Goal: Task Accomplishment & Management: Complete application form

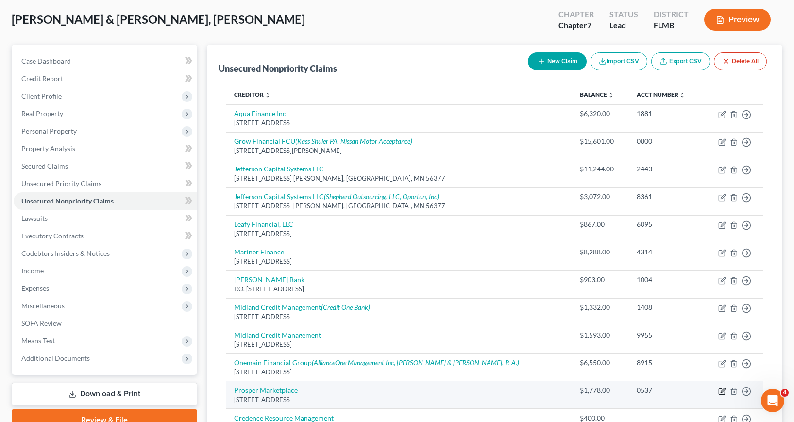
click at [722, 390] on icon "button" at bounding box center [723, 390] width 4 height 4
select select "4"
select select "2"
select select "0"
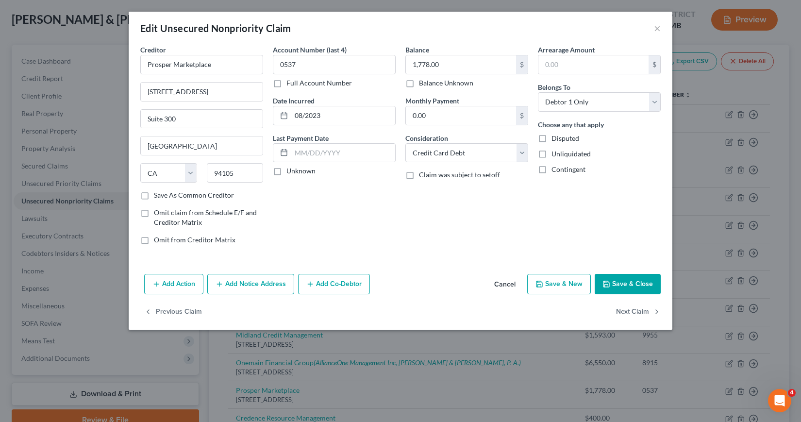
click at [633, 283] on button "Save & Close" at bounding box center [628, 284] width 66 height 20
type input "0"
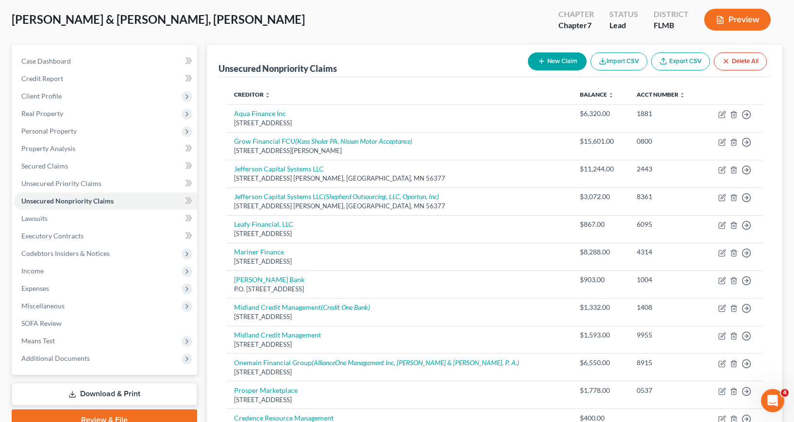
click at [560, 61] on button "New Claim" at bounding box center [557, 61] width 59 height 18
select select "2"
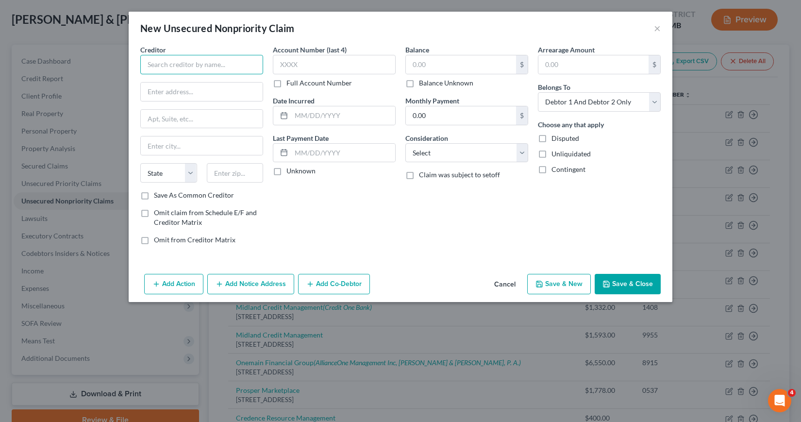
click at [147, 62] on input "text" at bounding box center [201, 64] width 123 height 19
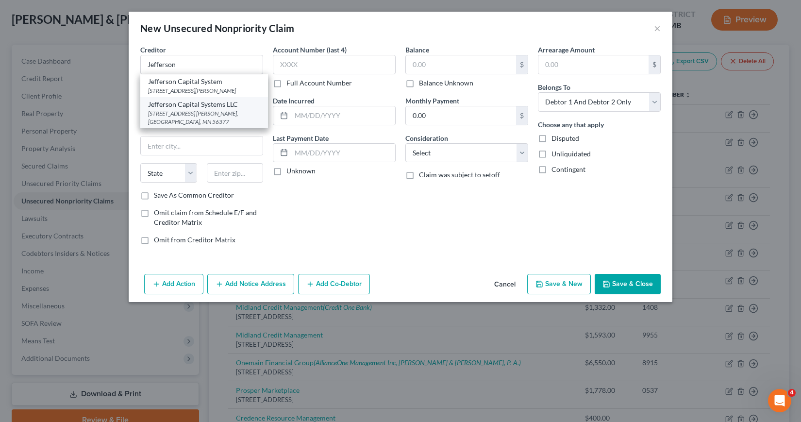
click at [192, 116] on div "[STREET_ADDRESS] [PERSON_NAME], [GEOGRAPHIC_DATA], MN 56377" at bounding box center [204, 117] width 112 height 17
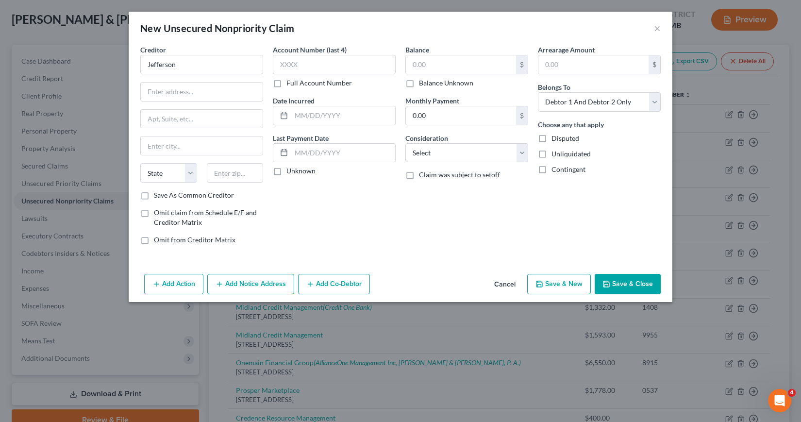
type input "Jefferson Capital Systems LLC"
type input "[STREET_ADDRESS] E."
type input "Sartell"
select select "24"
type input "56377"
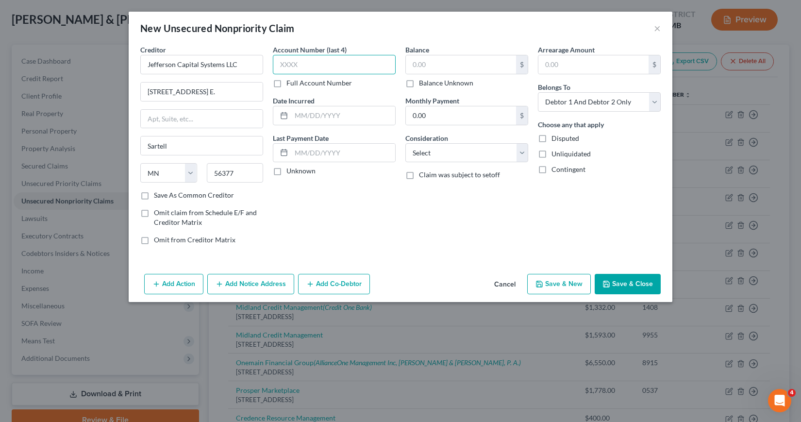
click at [282, 64] on input "text" at bounding box center [334, 64] width 123 height 19
type input "2860"
click at [297, 113] on input "text" at bounding box center [343, 115] width 104 height 18
type input "11/2023"
click at [416, 62] on input "text" at bounding box center [461, 64] width 110 height 18
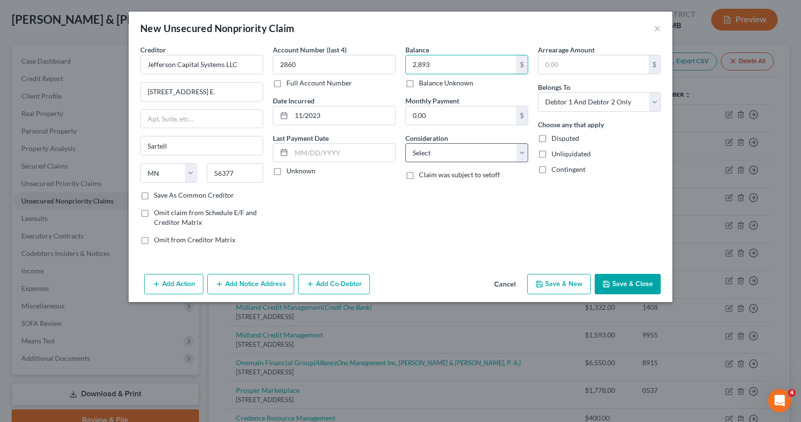
type input "2,893"
click at [522, 152] on select "Select Cable / Satellite Services Collection Agency Credit Card Debt Debt Couns…" at bounding box center [466, 152] width 123 height 19
select select "14"
click at [405, 143] on select "Select Cable / Satellite Services Collection Agency Credit Card Debt Debt Couns…" at bounding box center [466, 152] width 123 height 19
click at [412, 186] on input "text" at bounding box center [467, 190] width 122 height 18
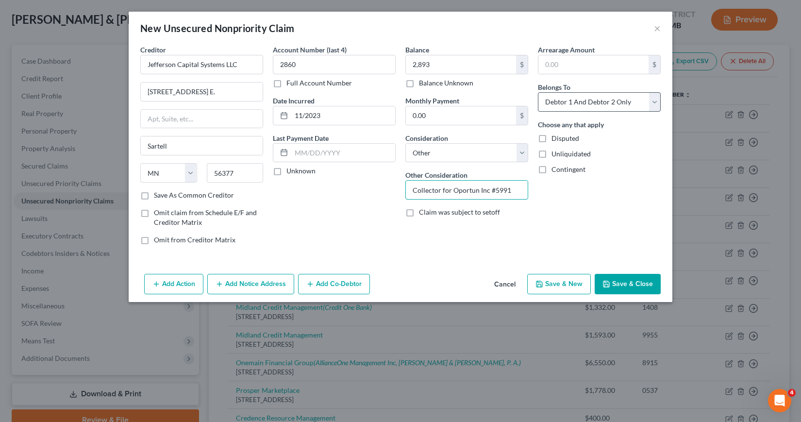
type input "Collector for Oportun Inc #5991"
click at [655, 101] on select "Select Debtor 1 Only Debtor 2 Only Debtor 1 And Debtor 2 Only At Least One Of T…" at bounding box center [599, 101] width 123 height 19
select select "1"
click at [538, 92] on select "Select Debtor 1 Only Debtor 2 Only Debtor 1 And Debtor 2 Only At Least One Of T…" at bounding box center [599, 101] width 123 height 19
click at [548, 284] on button "Save & New" at bounding box center [559, 284] width 64 height 20
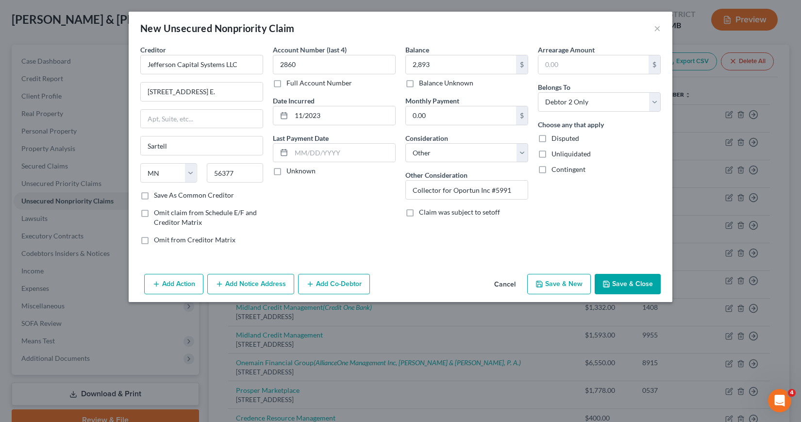
select select "2"
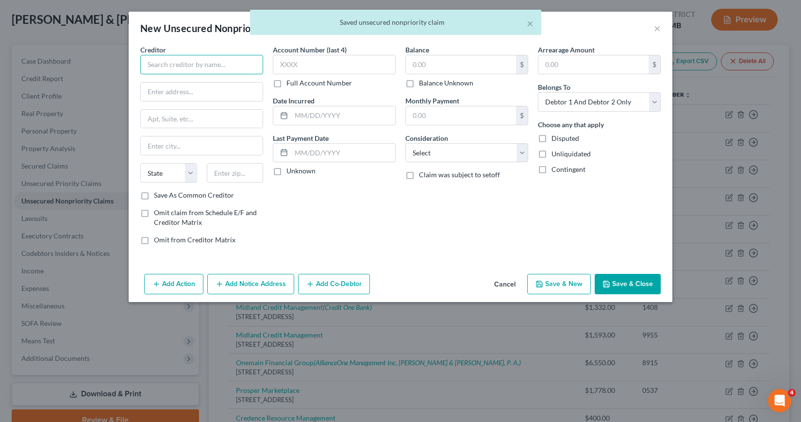
click at [145, 63] on input "text" at bounding box center [201, 64] width 123 height 19
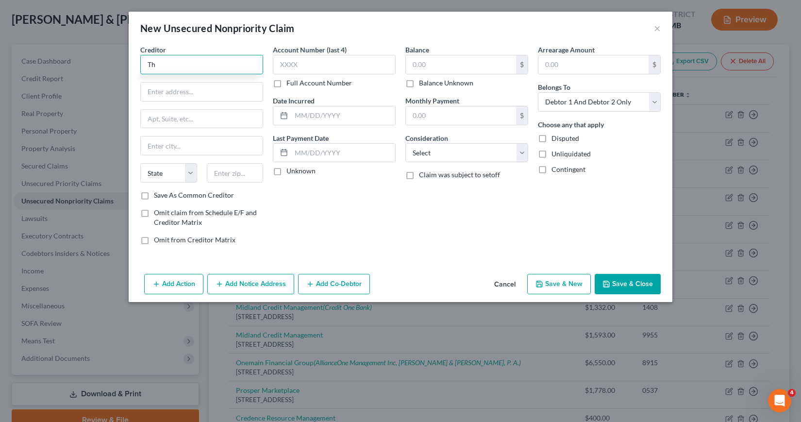
type input "T"
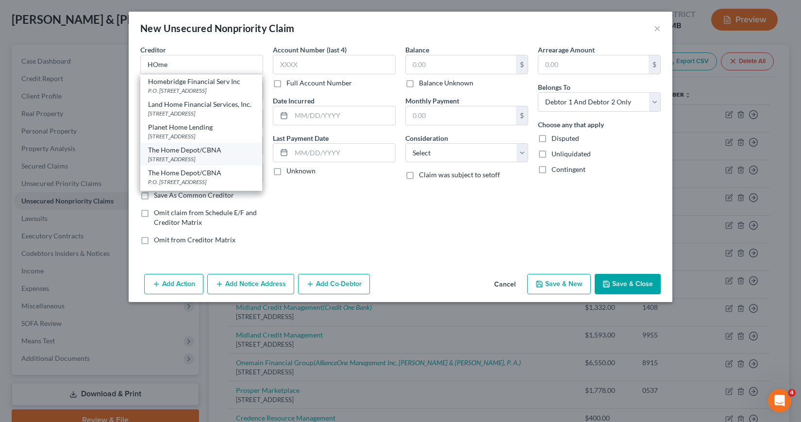
click at [185, 163] on div "[STREET_ADDRESS]" at bounding box center [201, 159] width 106 height 8
type input "The Home Depot/CBNA"
type input "[STREET_ADDRESS]"
type input "[GEOGRAPHIC_DATA]"
select select "43"
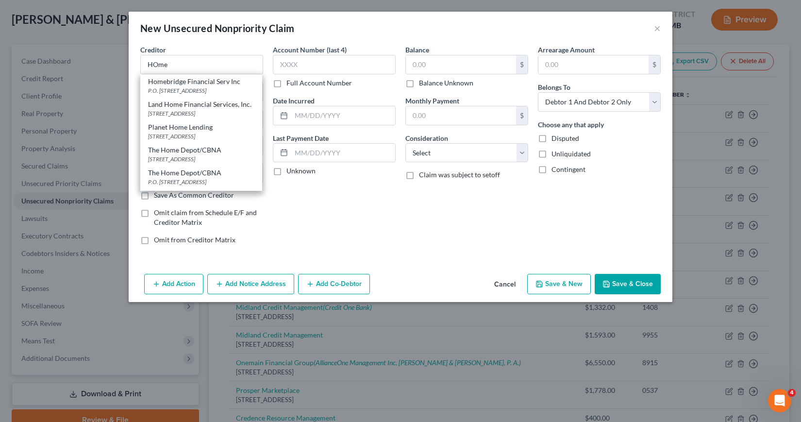
type input "57108"
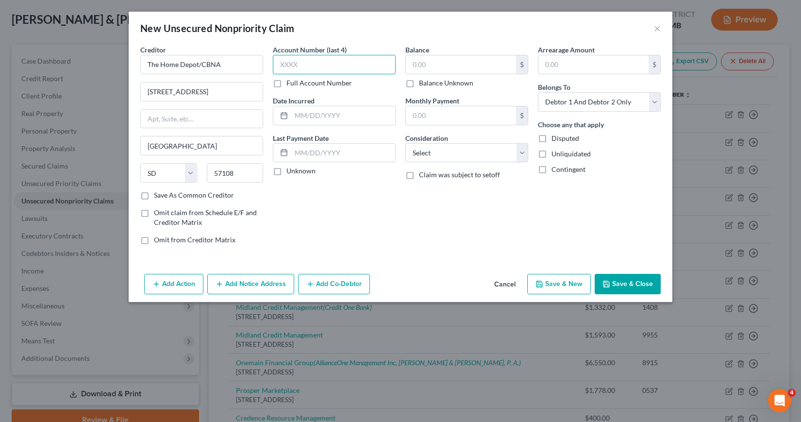
click at [277, 63] on input "text" at bounding box center [334, 64] width 123 height 19
type input "2128"
click at [299, 114] on input "text" at bounding box center [343, 115] width 104 height 18
type input "10/2023"
click at [410, 64] on input "text" at bounding box center [461, 64] width 110 height 18
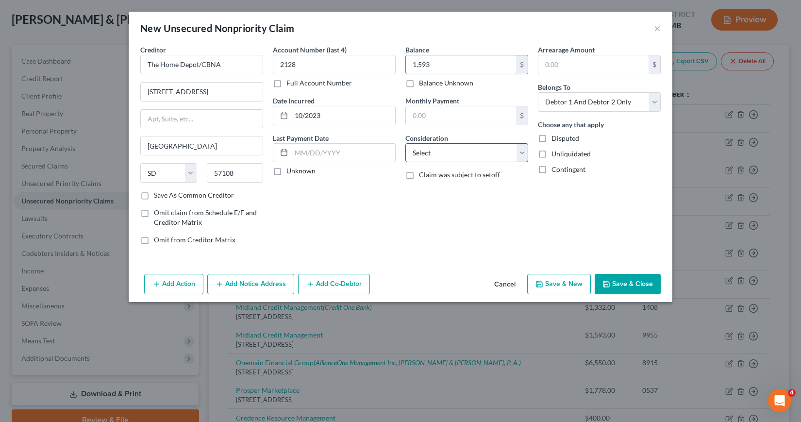
type input "1,593"
click at [523, 154] on select "Select Cable / Satellite Services Collection Agency Credit Card Debt Debt Couns…" at bounding box center [466, 152] width 123 height 19
select select "2"
click at [405, 143] on select "Select Cable / Satellite Services Collection Agency Credit Card Debt Debt Couns…" at bounding box center [466, 152] width 123 height 19
click at [656, 100] on select "Select Debtor 1 Only Debtor 2 Only Debtor 1 And Debtor 2 Only At Least One Of T…" at bounding box center [599, 101] width 123 height 19
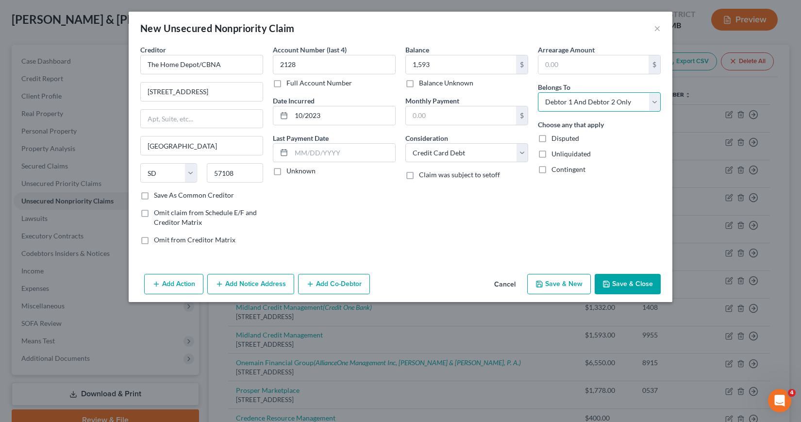
select select "1"
click at [538, 92] on select "Select Debtor 1 Only Debtor 2 Only Debtor 1 And Debtor 2 Only At Least One Of T…" at bounding box center [599, 101] width 123 height 19
click at [250, 283] on button "Add Notice Address" at bounding box center [250, 284] width 87 height 20
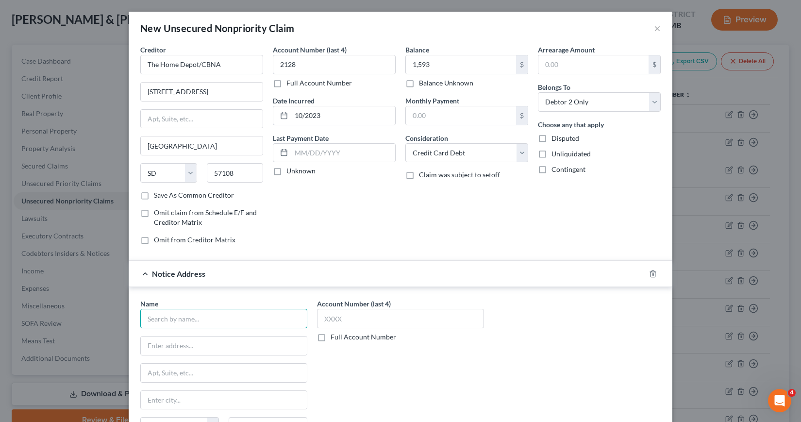
click at [172, 321] on input "text" at bounding box center [223, 318] width 167 height 19
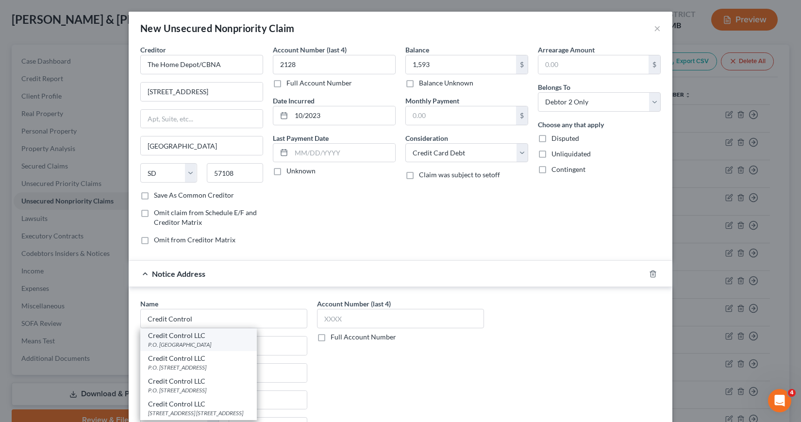
click at [182, 340] on div "P.O. [GEOGRAPHIC_DATA]" at bounding box center [198, 344] width 101 height 8
type input "Credit Control LLC"
type input "P.O. Box 31179"
type input "[GEOGRAPHIC_DATA]"
select select "9"
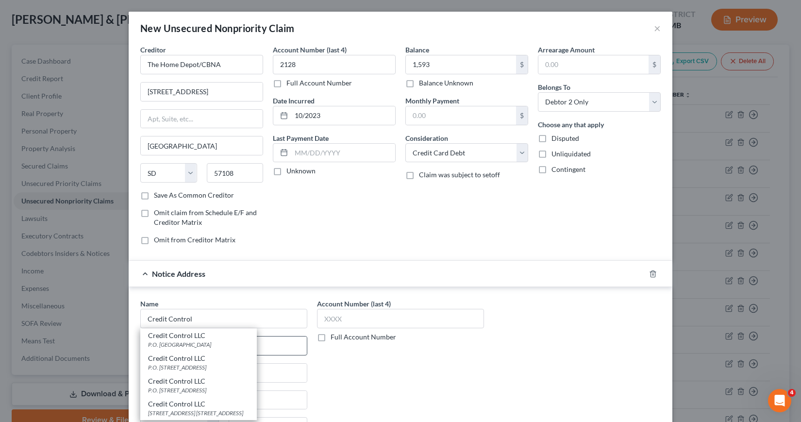
type input "33631"
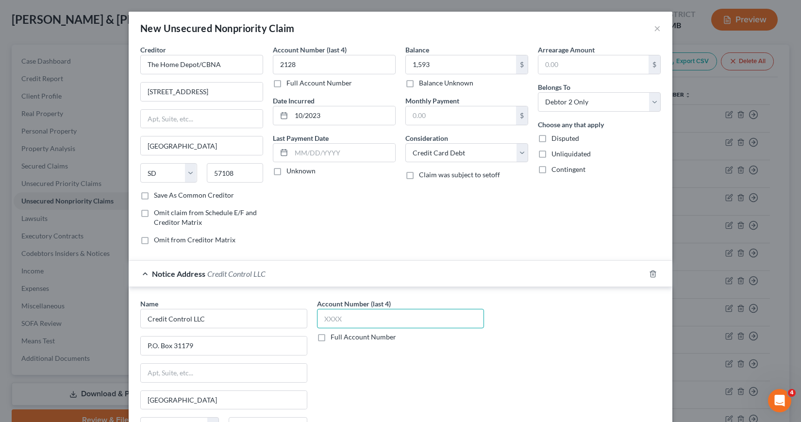
click at [325, 315] on input "text" at bounding box center [400, 318] width 167 height 19
type input "0293"
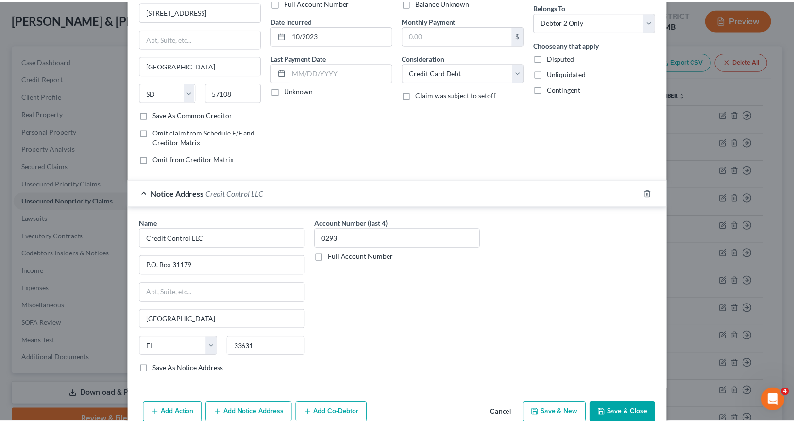
scroll to position [97, 0]
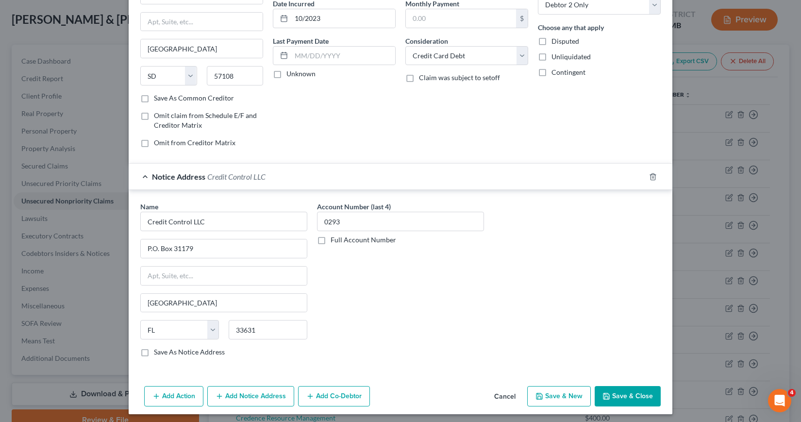
click at [631, 400] on button "Save & Close" at bounding box center [628, 396] width 66 height 20
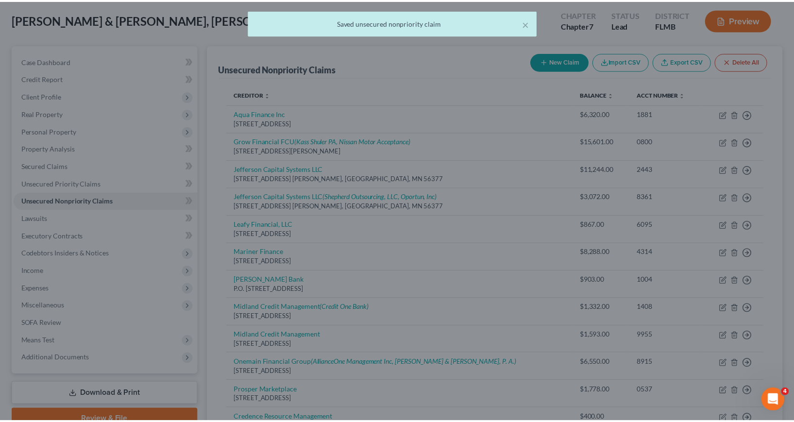
scroll to position [0, 0]
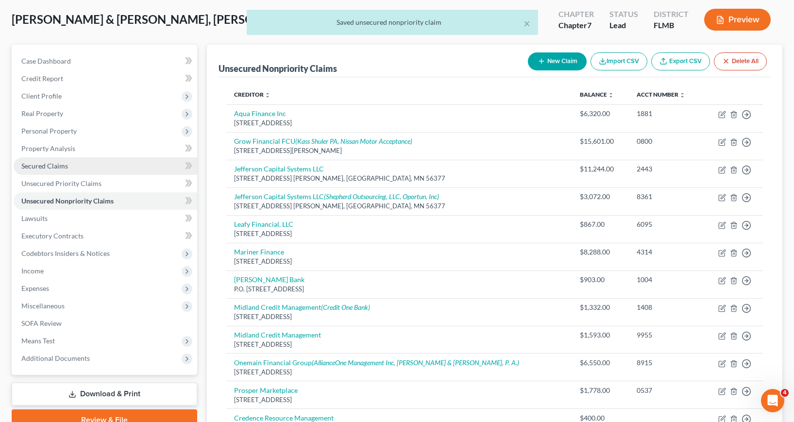
click at [44, 168] on span "Secured Claims" at bounding box center [44, 166] width 47 height 8
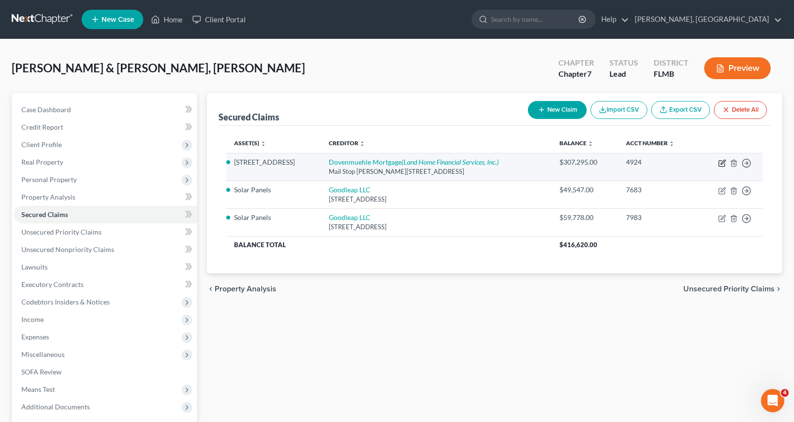
click at [722, 162] on icon "button" at bounding box center [723, 162] width 4 height 4
select select "14"
select select "3"
select select "2"
select select "1"
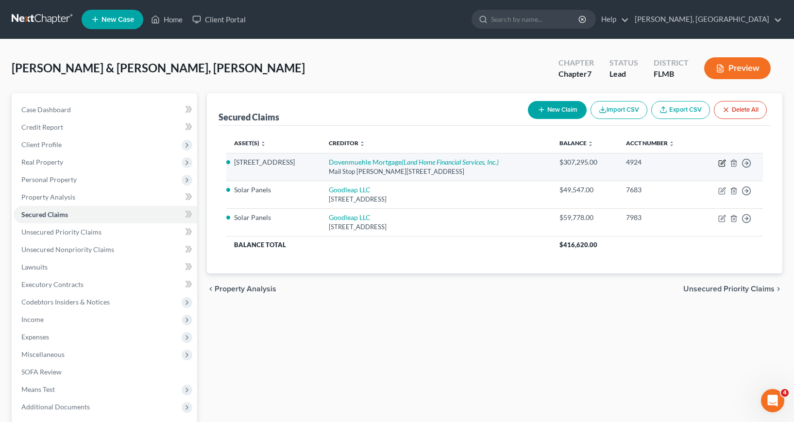
select select "0"
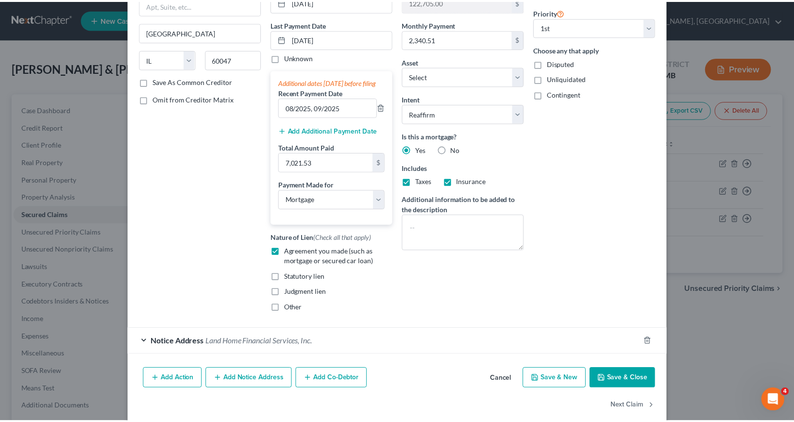
scroll to position [137, 0]
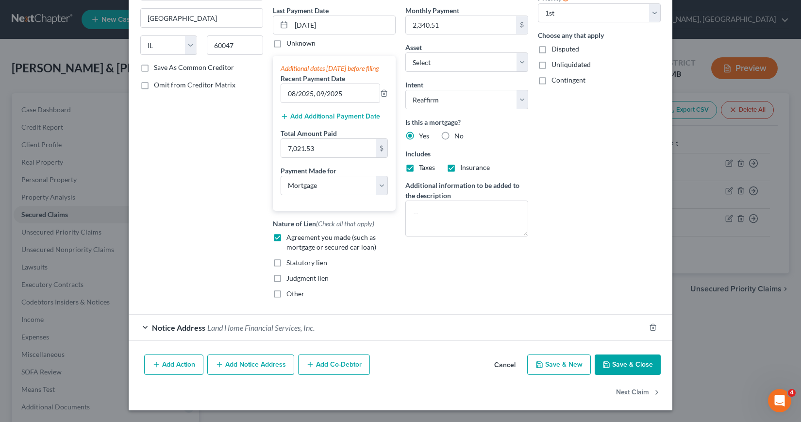
click at [624, 364] on button "Save & Close" at bounding box center [628, 364] width 66 height 20
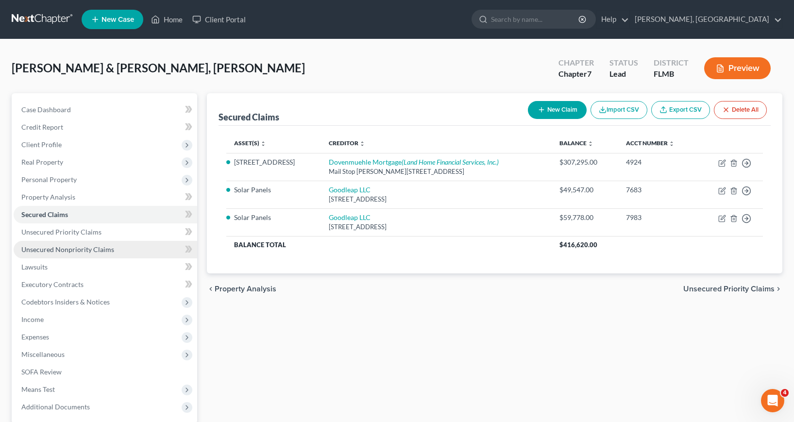
click at [72, 250] on span "Unsecured Nonpriority Claims" at bounding box center [67, 249] width 93 height 8
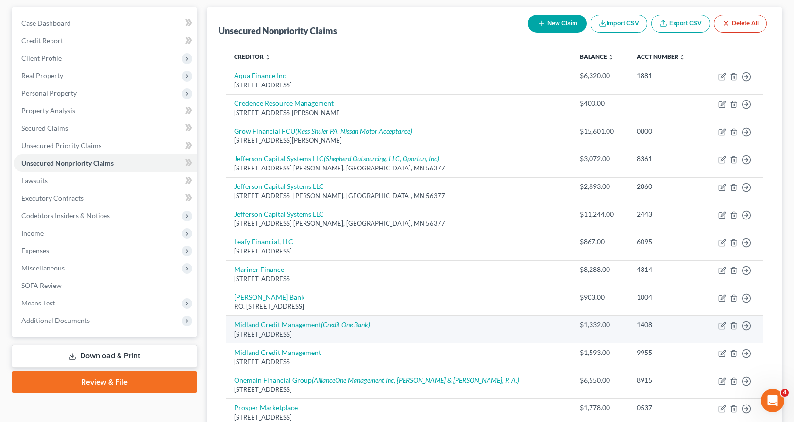
scroll to position [97, 0]
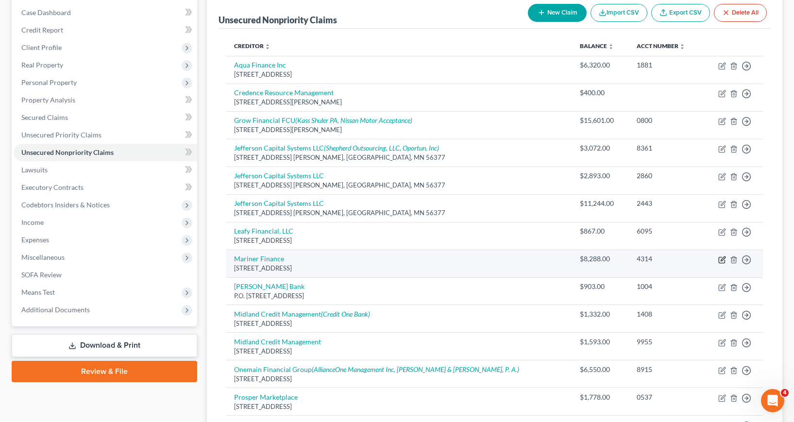
click at [723, 260] on icon "button" at bounding box center [723, 258] width 4 height 4
select select "21"
select select "4"
select select "2"
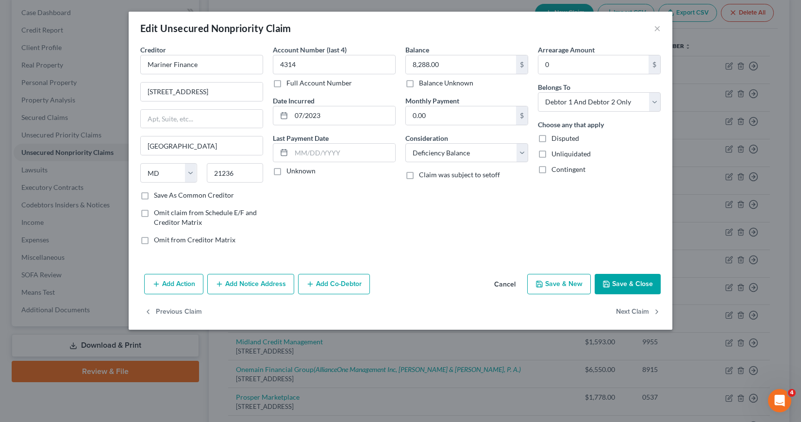
click at [621, 281] on button "Save & Close" at bounding box center [628, 284] width 66 height 20
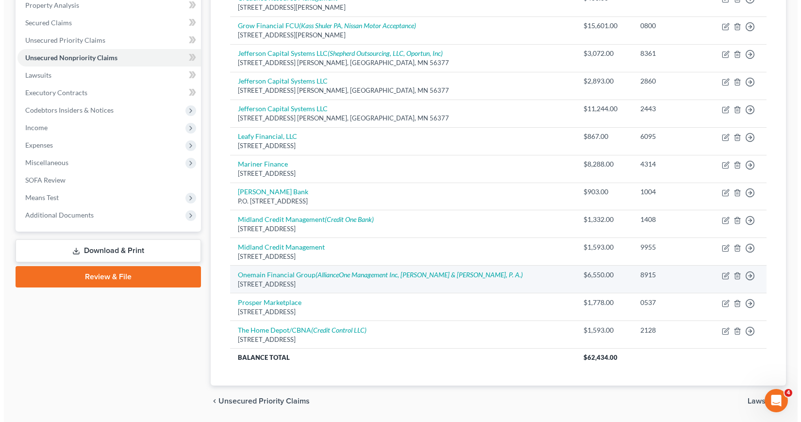
scroll to position [175, 0]
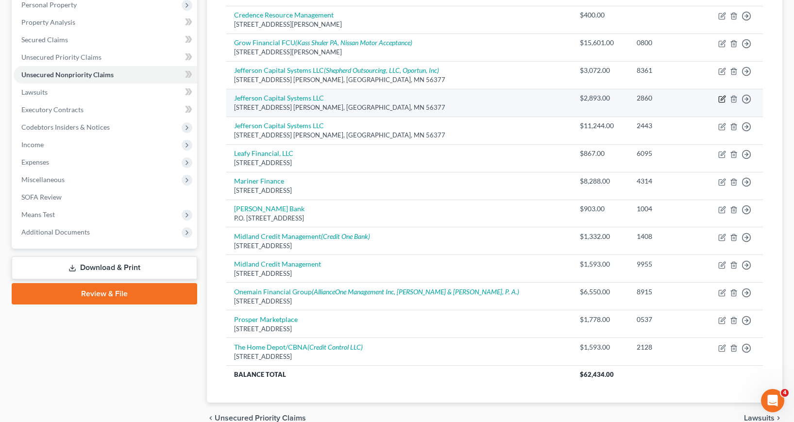
click at [721, 100] on icon "button" at bounding box center [723, 98] width 4 height 4
select select "24"
select select "14"
select select "1"
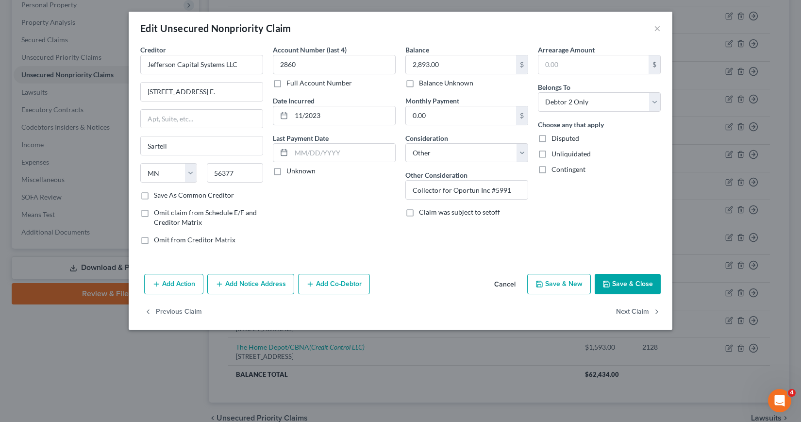
click at [247, 286] on button "Add Notice Address" at bounding box center [250, 284] width 87 height 20
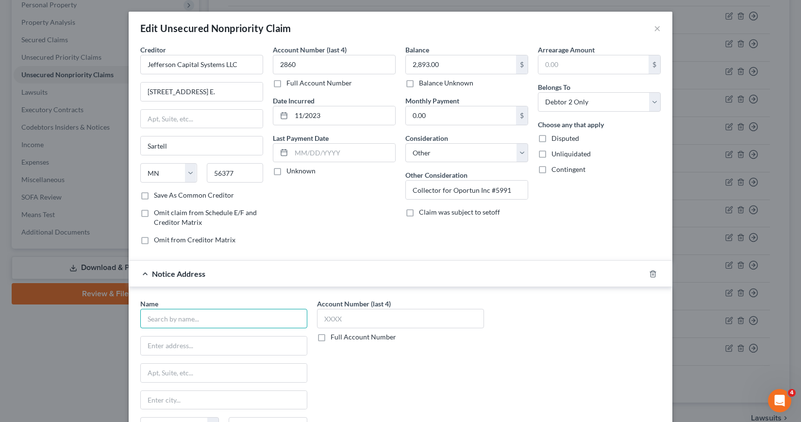
click at [157, 317] on input "text" at bounding box center [223, 318] width 167 height 19
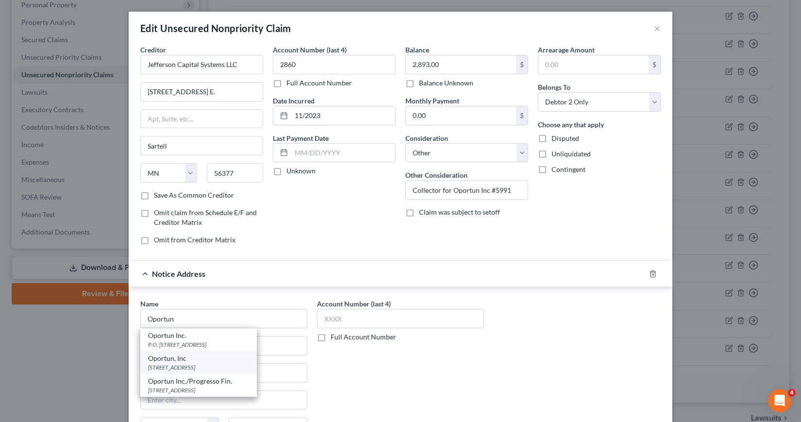
click at [196, 367] on div "[STREET_ADDRESS]" at bounding box center [198, 367] width 101 height 8
type input "Oportun, Inc"
type input "[STREET_ADDRESS]"
type input "San [PERSON_NAME]"
select select "4"
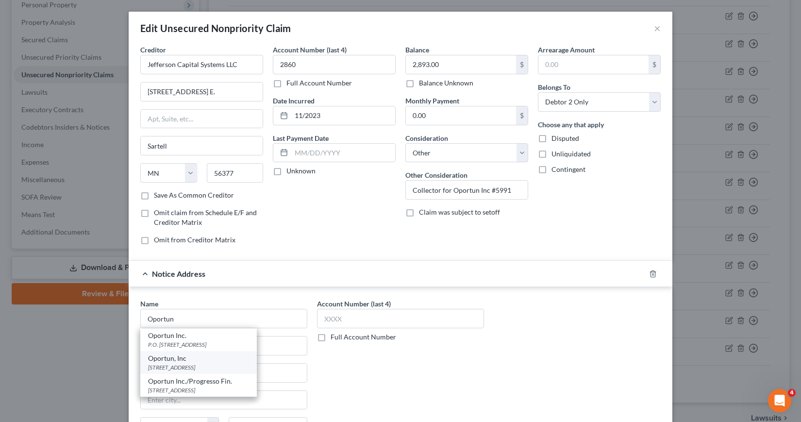
type input "94070"
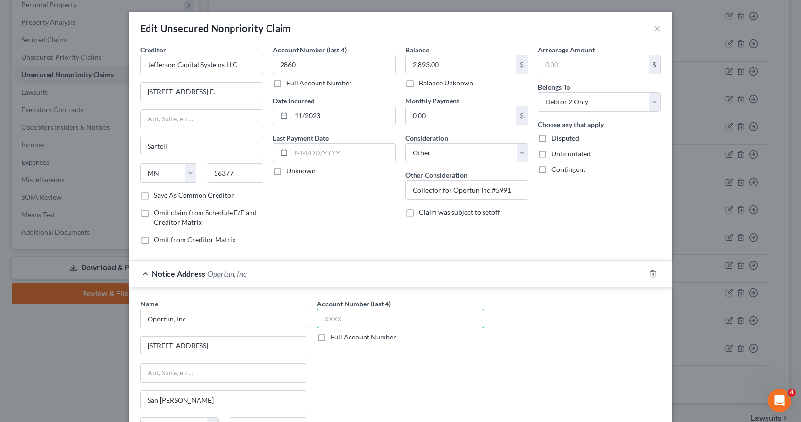
click at [323, 319] on input "text" at bounding box center [400, 318] width 167 height 19
type input "5991"
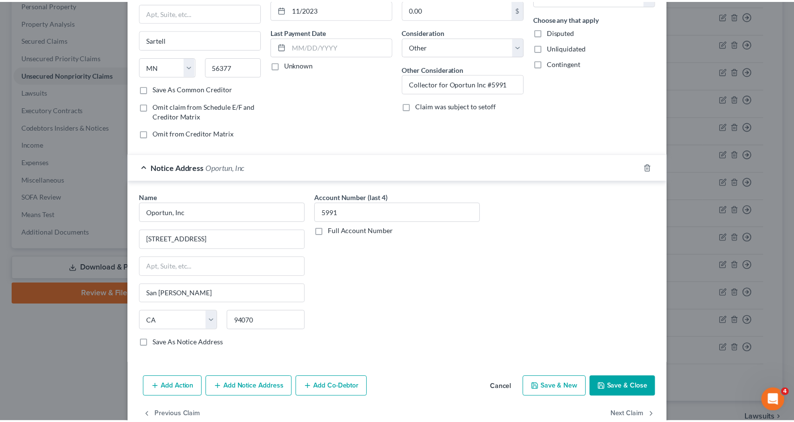
scroll to position [129, 0]
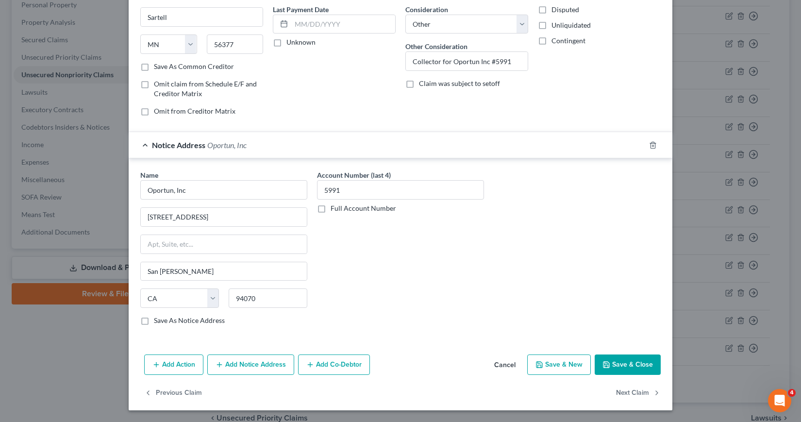
click at [624, 369] on button "Save & Close" at bounding box center [628, 364] width 66 height 20
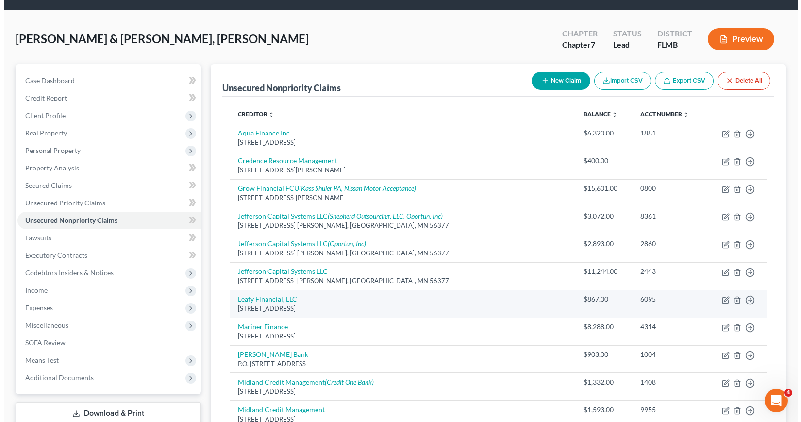
scroll to position [0, 0]
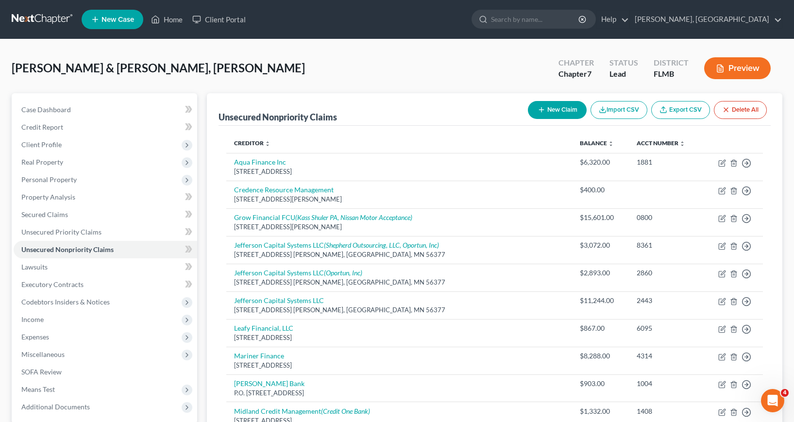
click at [555, 106] on button "New Claim" at bounding box center [557, 110] width 59 height 18
select select "2"
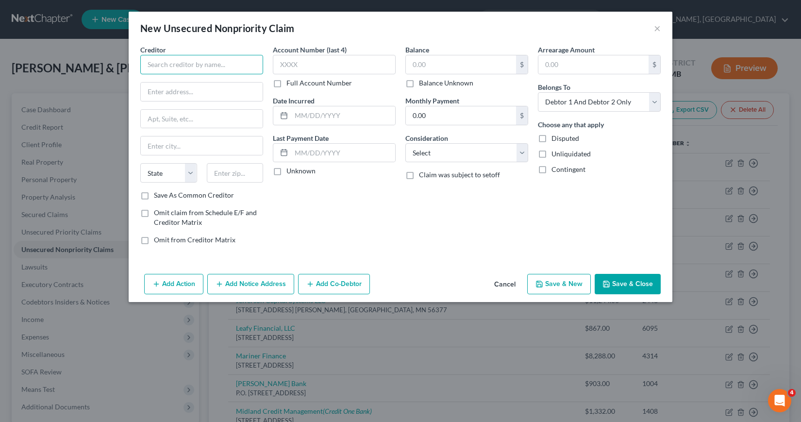
click at [150, 64] on input "text" at bounding box center [201, 64] width 123 height 19
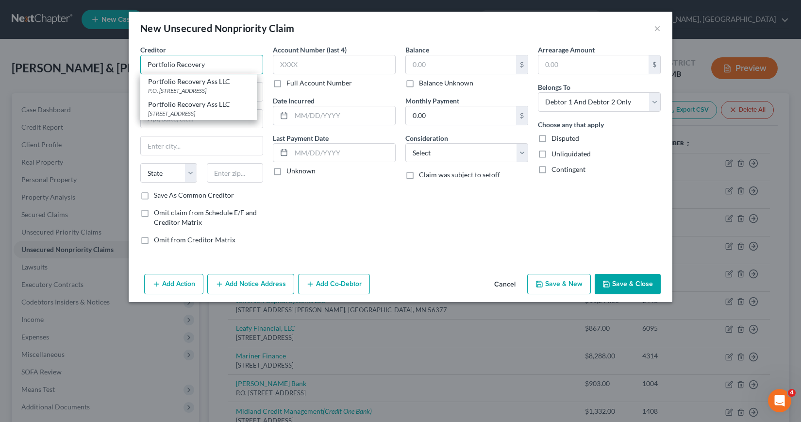
type input "Portfolio Recovery"
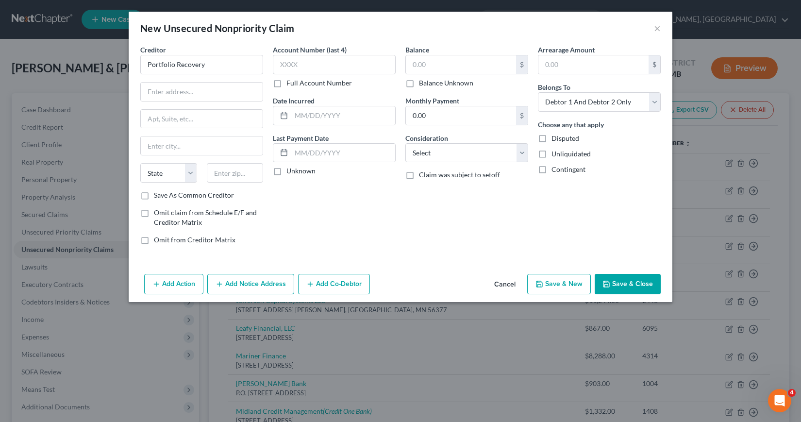
click at [507, 284] on button "Cancel" at bounding box center [505, 284] width 37 height 19
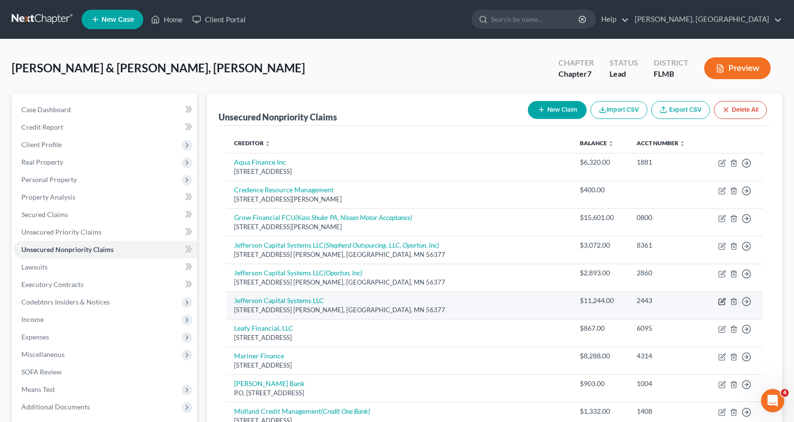
click at [723, 303] on icon "button" at bounding box center [722, 302] width 8 height 8
select select "24"
select select "14"
select select "0"
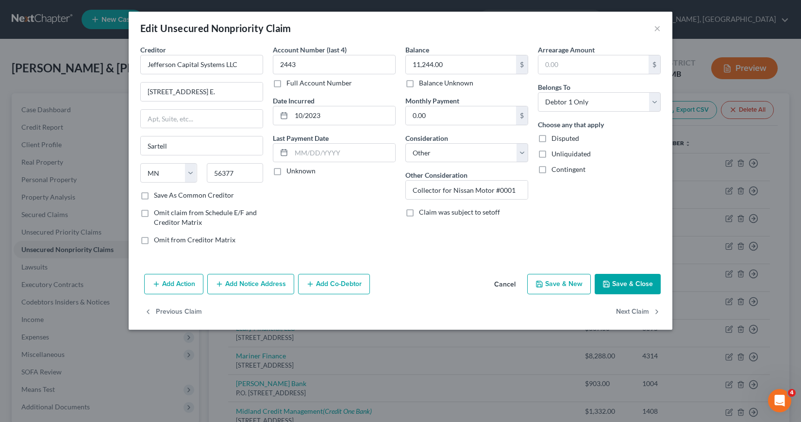
click at [624, 286] on button "Save & Close" at bounding box center [628, 284] width 66 height 20
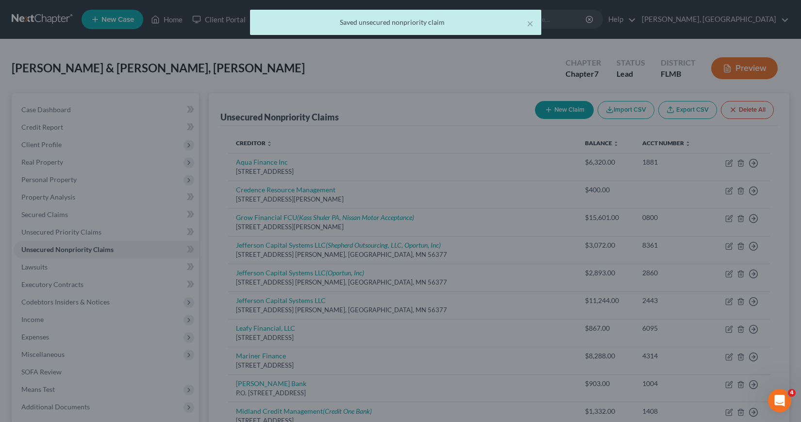
type input "0"
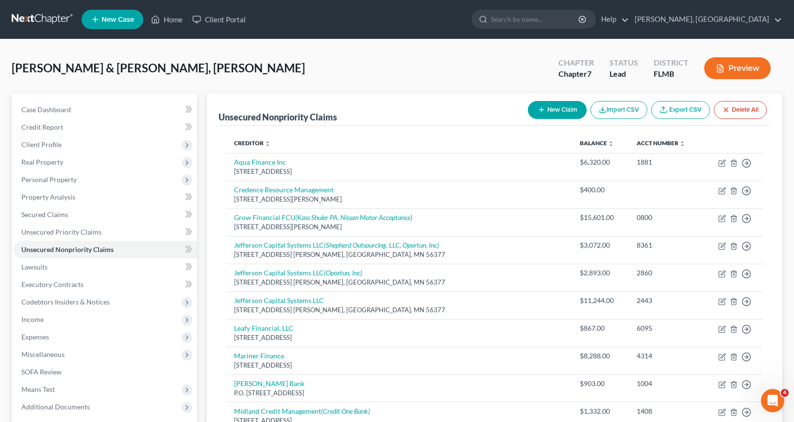
click at [556, 108] on button "New Claim" at bounding box center [557, 110] width 59 height 18
select select "2"
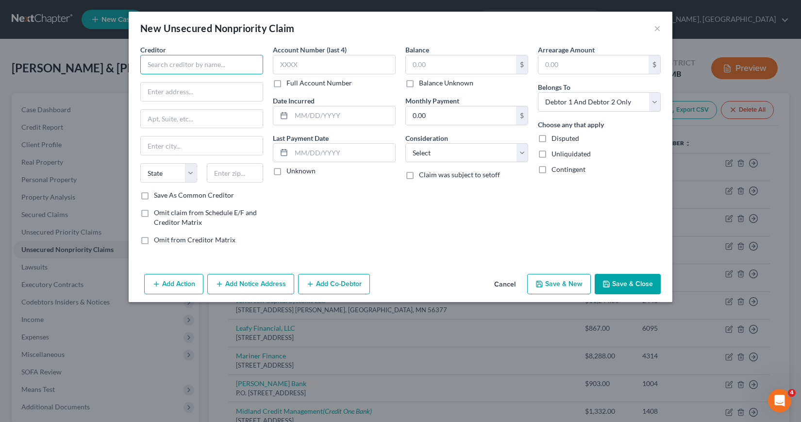
click at [156, 66] on input "text" at bounding box center [201, 64] width 123 height 19
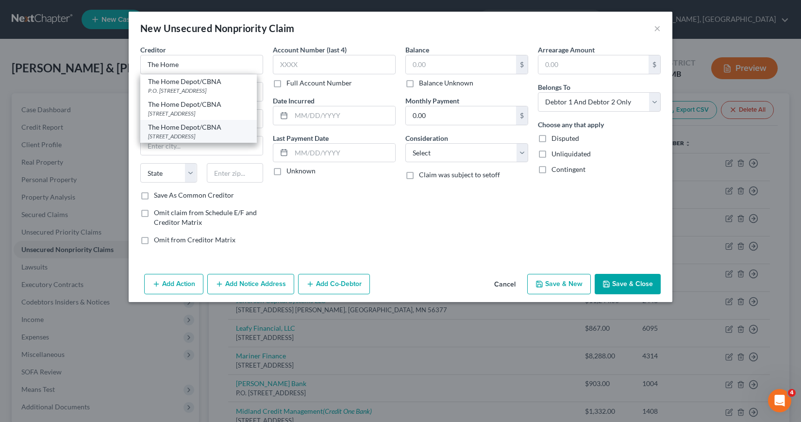
click at [172, 140] on div "[STREET_ADDRESS]" at bounding box center [198, 136] width 101 height 8
type input "The Home Depot/CBNA"
type input "[STREET_ADDRESS]"
type input "[GEOGRAPHIC_DATA]"
select select "43"
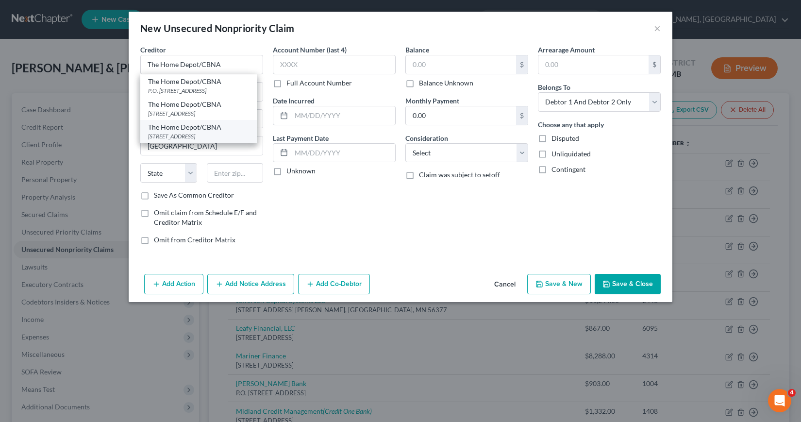
type input "57108"
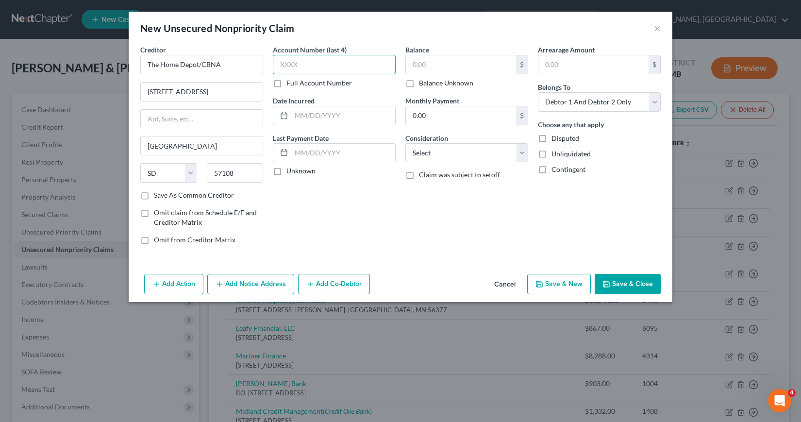
click at [280, 65] on input "text" at bounding box center [334, 64] width 123 height 19
type input "2128"
click at [300, 111] on input "text" at bounding box center [343, 115] width 104 height 18
type input "08/2023"
click at [416, 64] on input "text" at bounding box center [461, 64] width 110 height 18
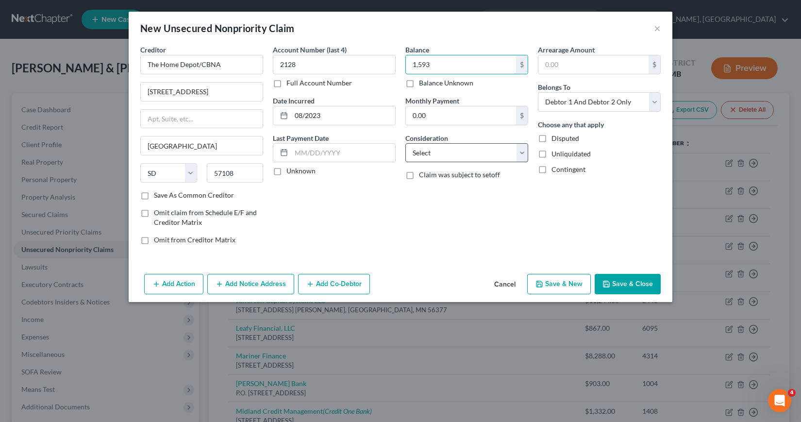
type input "1,593"
click at [524, 153] on select "Select Cable / Satellite Services Collection Agency Credit Card Debt Debt Couns…" at bounding box center [466, 152] width 123 height 19
select select "2"
click at [405, 143] on select "Select Cable / Satellite Services Collection Agency Credit Card Debt Debt Couns…" at bounding box center [466, 152] width 123 height 19
click at [232, 287] on button "Add Notice Address" at bounding box center [250, 284] width 87 height 20
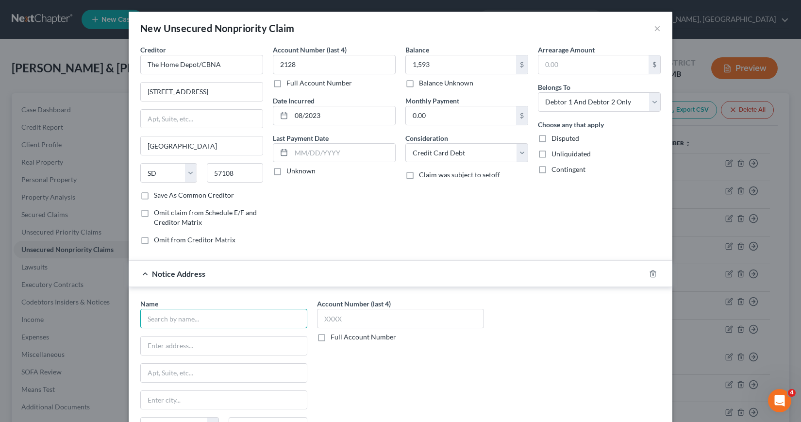
click at [149, 319] on input "text" at bounding box center [223, 318] width 167 height 19
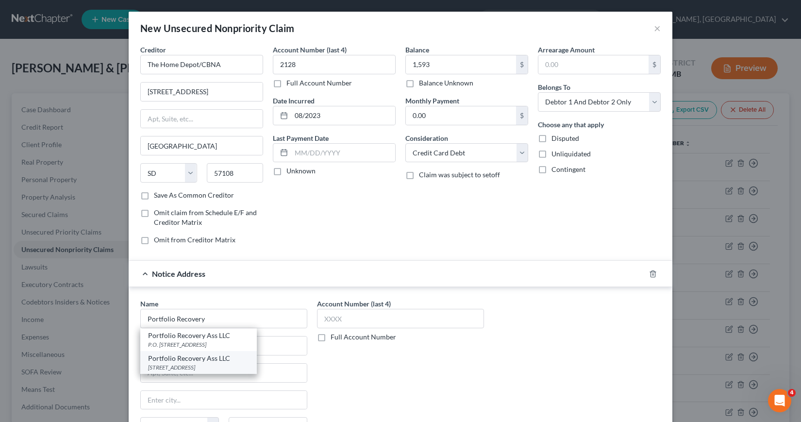
click at [186, 369] on div "[STREET_ADDRESS]" at bounding box center [198, 367] width 101 height 8
type input "Portfolio Recovery Ass LLC"
type input "[STREET_ADDRESS]"
type input "[GEOGRAPHIC_DATA]"
select select "48"
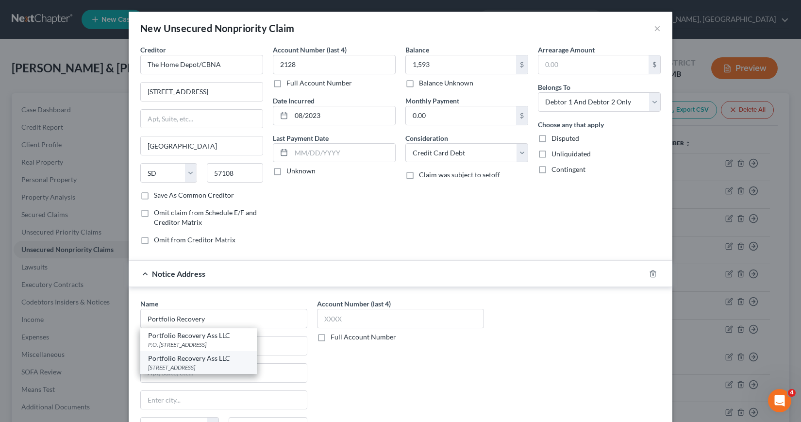
type input "23502"
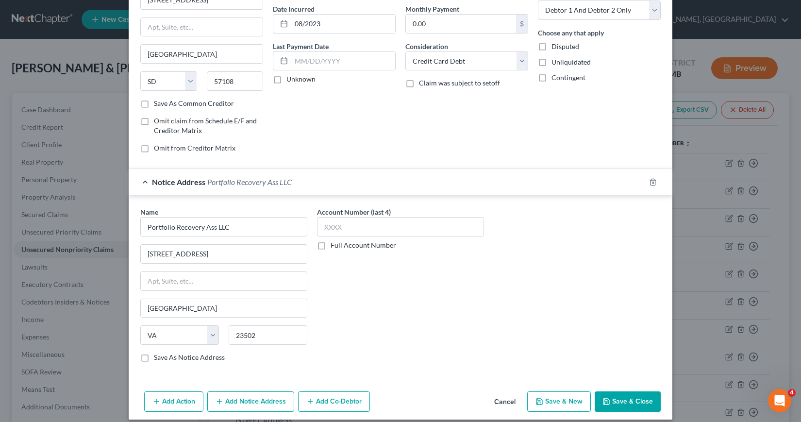
scroll to position [101, 0]
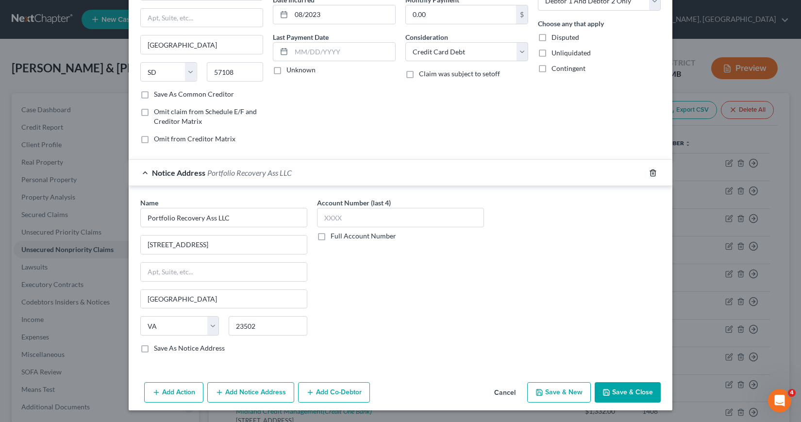
click at [649, 172] on icon "button" at bounding box center [653, 173] width 8 height 8
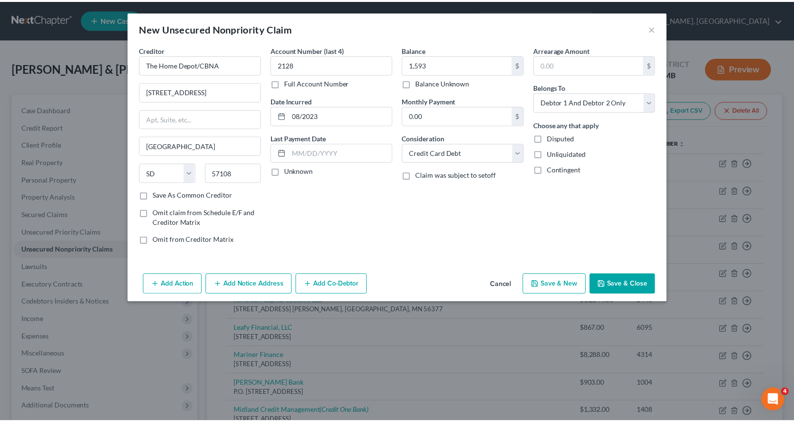
scroll to position [0, 0]
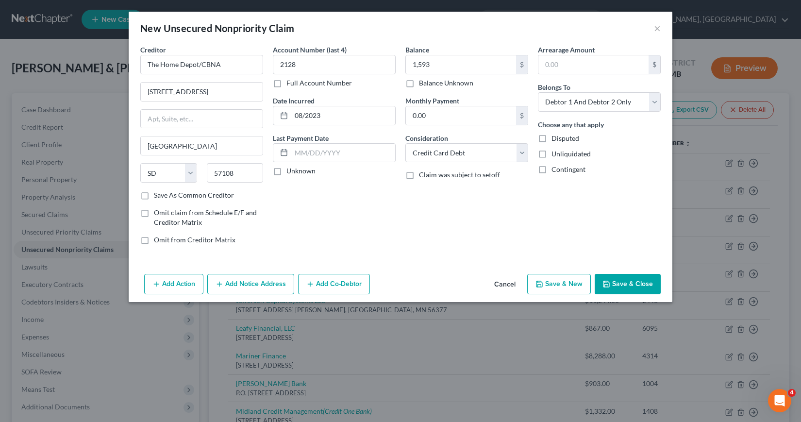
click at [617, 286] on button "Save & Close" at bounding box center [628, 284] width 66 height 20
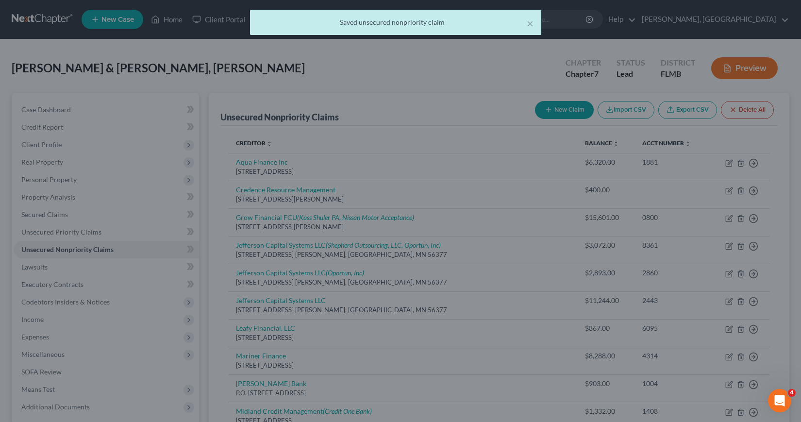
type input "1,593.00"
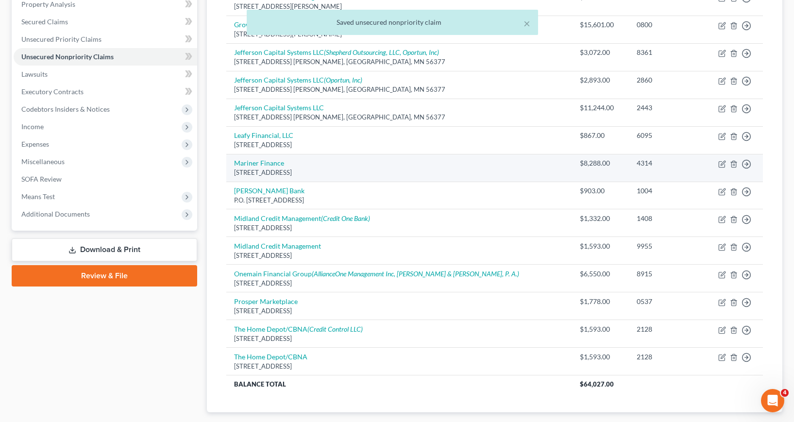
scroll to position [194, 0]
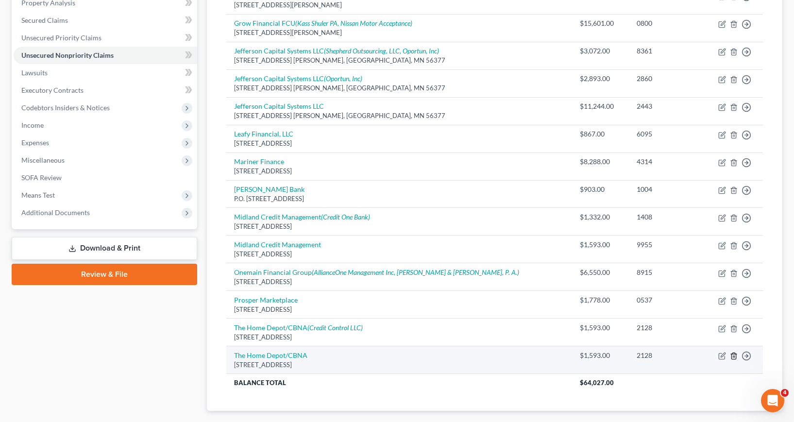
click at [733, 355] on icon "button" at bounding box center [734, 356] width 8 height 8
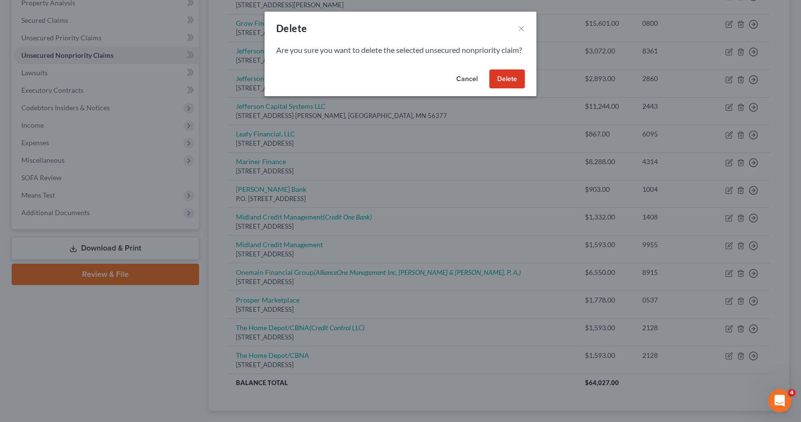
click at [509, 87] on button "Delete" at bounding box center [506, 78] width 35 height 19
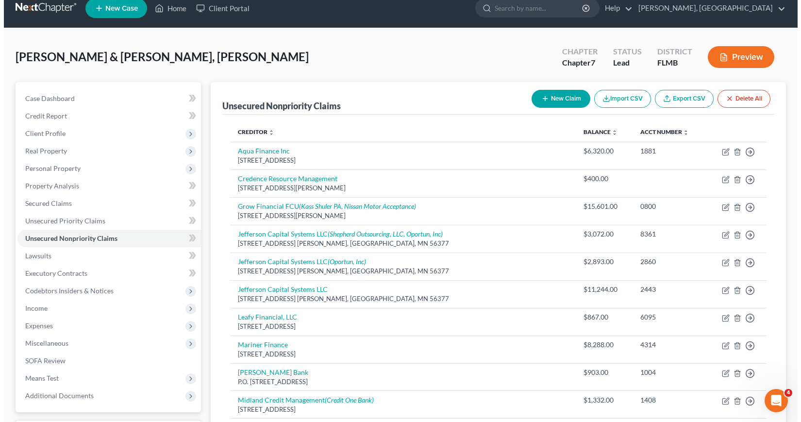
scroll to position [0, 0]
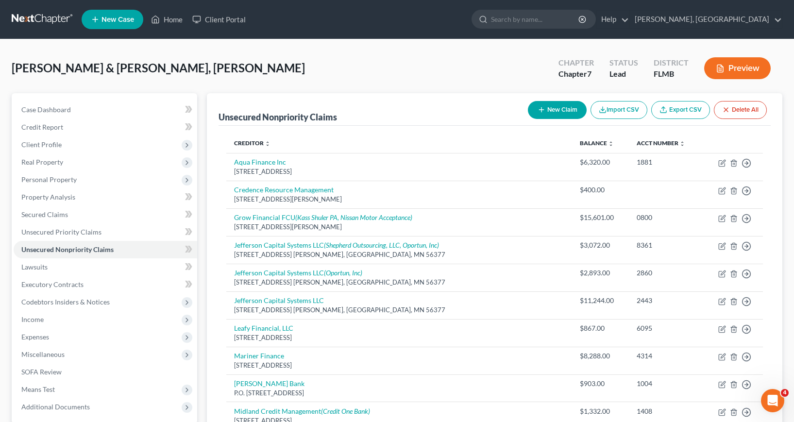
click at [555, 110] on button "New Claim" at bounding box center [557, 110] width 59 height 18
select select "2"
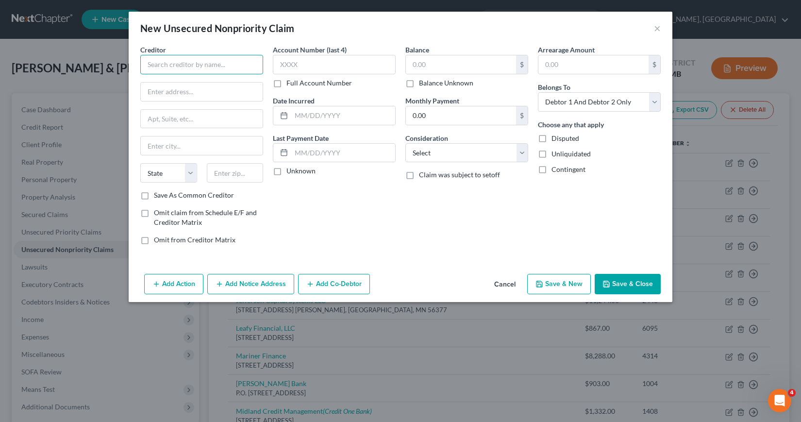
click at [147, 65] on input "text" at bounding box center [201, 64] width 123 height 19
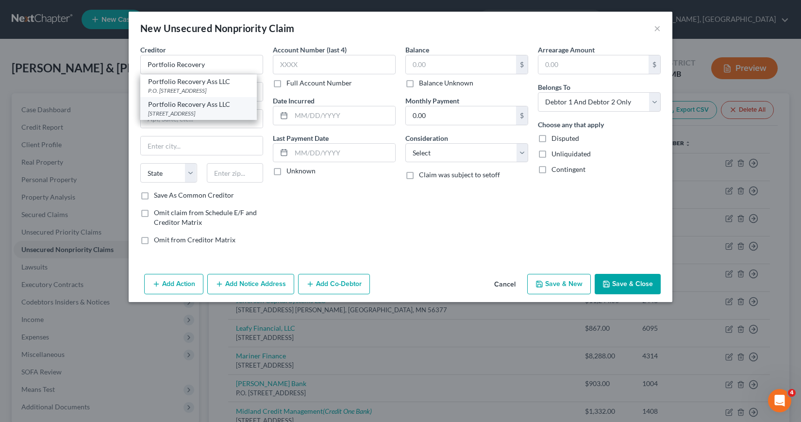
click at [166, 110] on div "[STREET_ADDRESS]" at bounding box center [198, 113] width 101 height 8
type input "Portfolio Recovery Ass LLC"
type input "[STREET_ADDRESS]"
type input "[GEOGRAPHIC_DATA]"
select select "48"
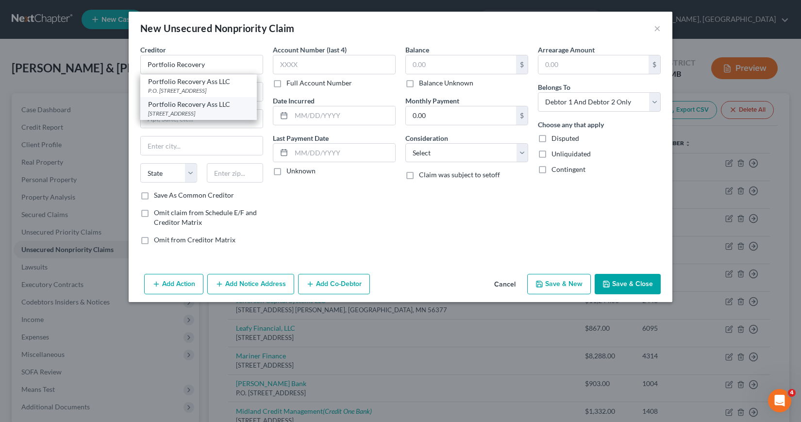
type input "23502"
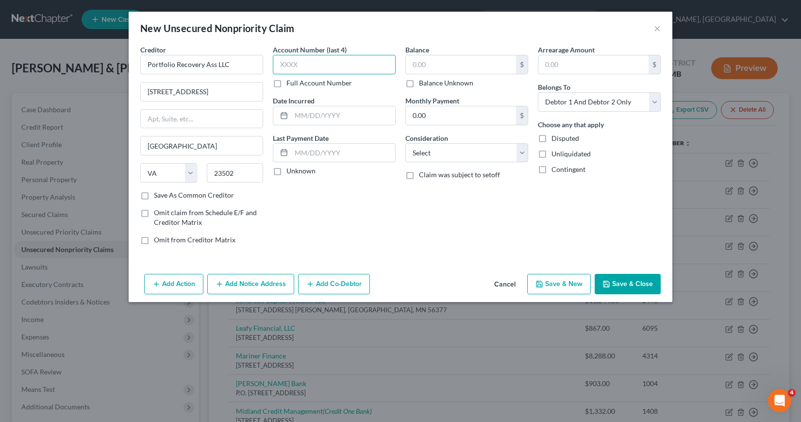
click at [283, 63] on input "text" at bounding box center [334, 64] width 123 height 19
type input "8128"
click at [299, 117] on input "text" at bounding box center [343, 115] width 104 height 18
type input "10/2023"
click at [410, 66] on input "text" at bounding box center [461, 64] width 110 height 18
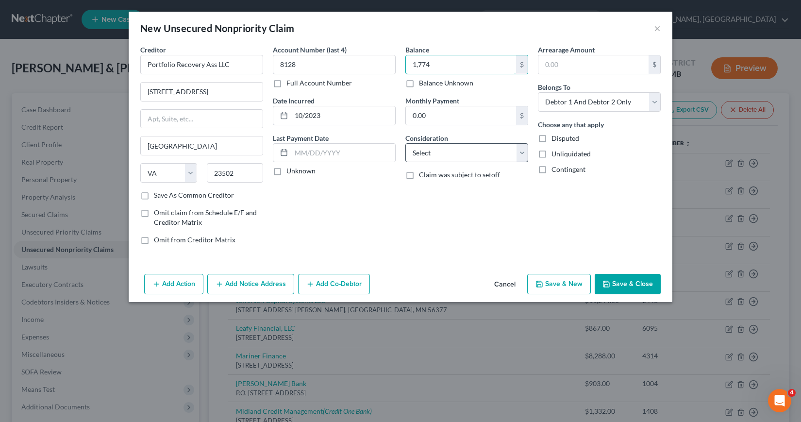
type input "1,774"
drag, startPoint x: 523, startPoint y: 153, endPoint x: 517, endPoint y: 160, distance: 9.3
click at [522, 153] on select "Select Cable / Satellite Services Collection Agency Credit Card Debt Debt Couns…" at bounding box center [466, 152] width 123 height 19
select select "14"
click at [405, 143] on select "Select Cable / Satellite Services Collection Agency Credit Card Debt Debt Couns…" at bounding box center [466, 152] width 123 height 19
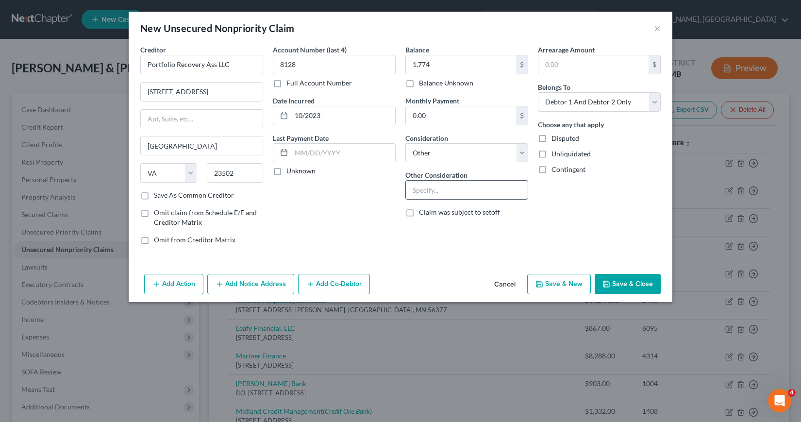
click at [412, 193] on input "text" at bounding box center [467, 190] width 122 height 18
type input "Collector for Synchrony Bank/Lowes #8128"
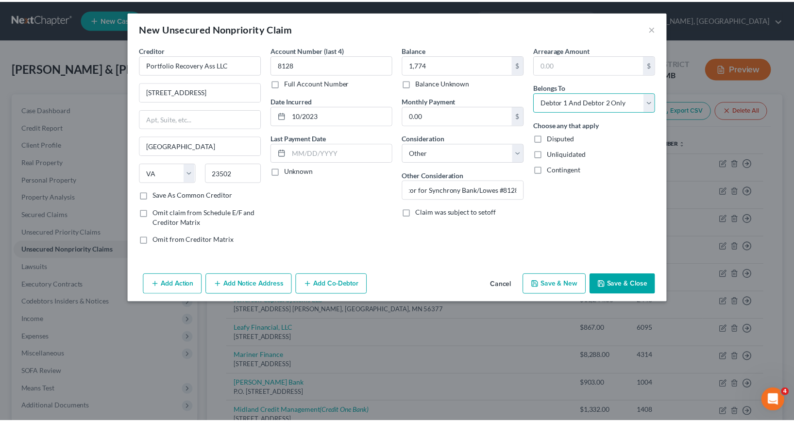
scroll to position [0, 0]
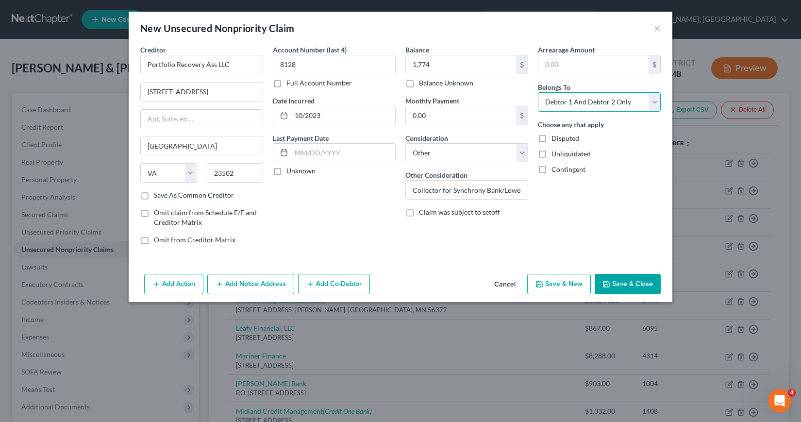
click at [656, 102] on select "Select Debtor 1 Only Debtor 2 Only Debtor 1 And Debtor 2 Only At Least One Of T…" at bounding box center [599, 101] width 123 height 19
select select "1"
click at [538, 92] on select "Select Debtor 1 Only Debtor 2 Only Debtor 1 And Debtor 2 Only At Least One Of T…" at bounding box center [599, 101] width 123 height 19
click at [627, 279] on button "Save & Close" at bounding box center [628, 284] width 66 height 20
